Goal: Navigation & Orientation: Find specific page/section

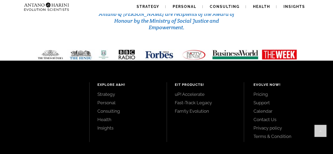
scroll to position [2299, 0]
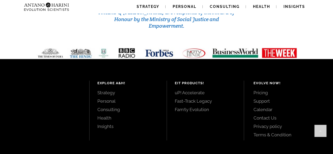
click at [110, 98] on link "Personal" at bounding box center [127, 101] width 61 height 6
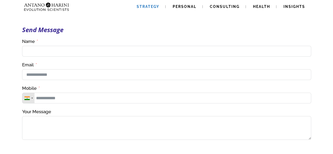
click at [149, 9] on span "Strategy" at bounding box center [148, 6] width 23 height 4
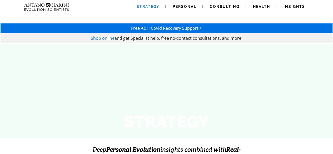
click at [333, 41] on div "Shop online and get Specialist help, free no-contact consultations, and more." at bounding box center [166, 38] width 333 height 10
